Goal: Navigation & Orientation: Go to known website

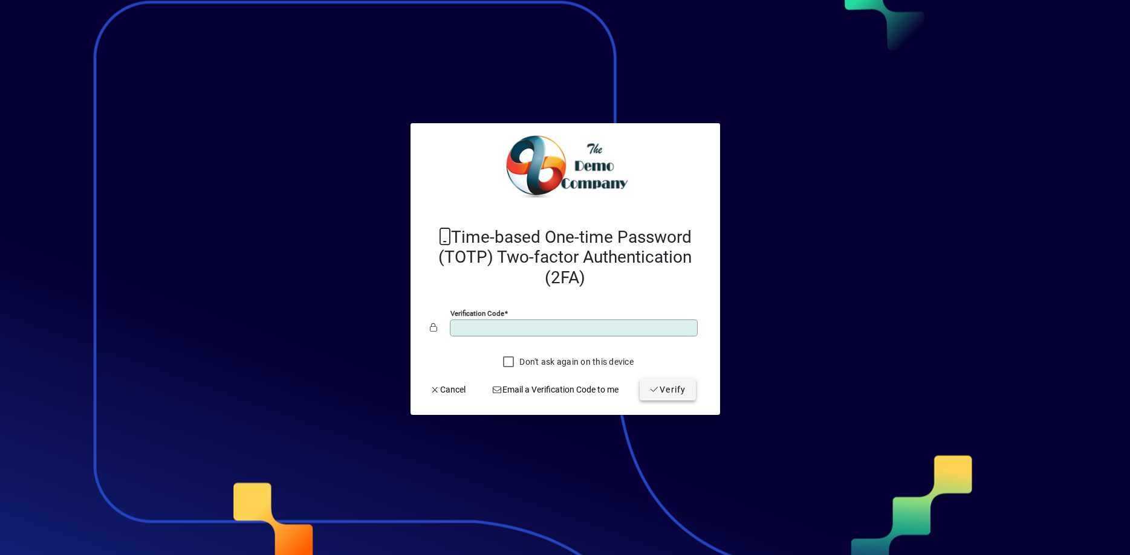
type input "******"
click at [674, 388] on span "Verify" at bounding box center [667, 390] width 37 height 13
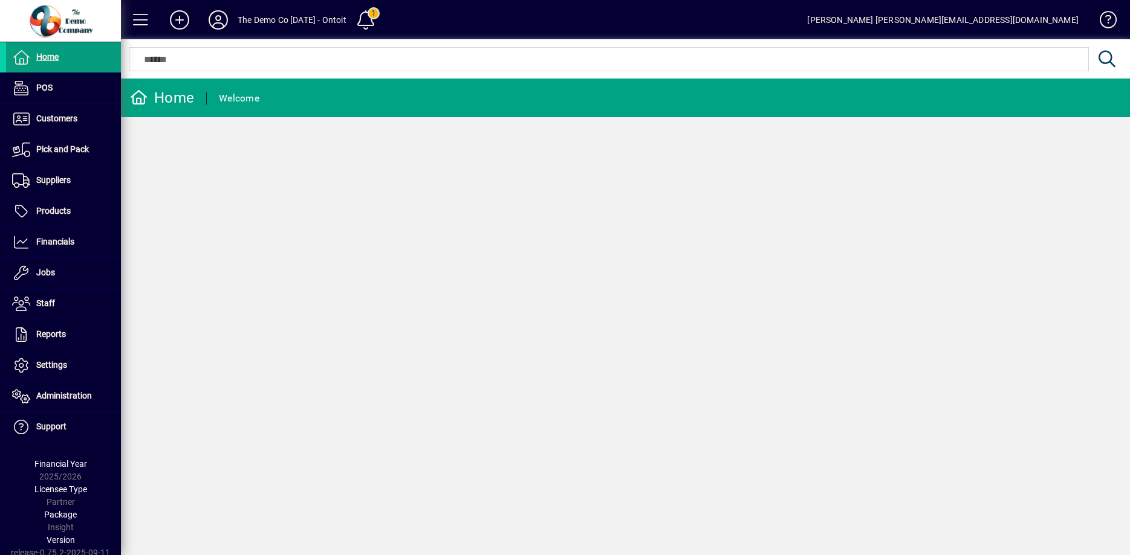
click at [211, 16] on icon at bounding box center [218, 19] width 24 height 19
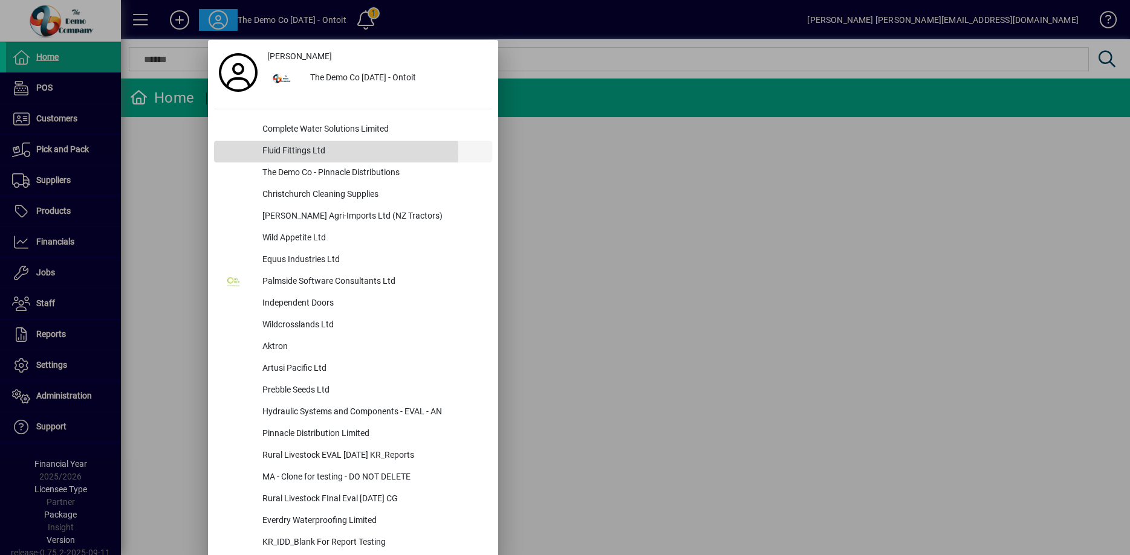
click at [285, 153] on div "Fluid Fittings Ltd" at bounding box center [372, 152] width 239 height 22
